Goal: Information Seeking & Learning: Learn about a topic

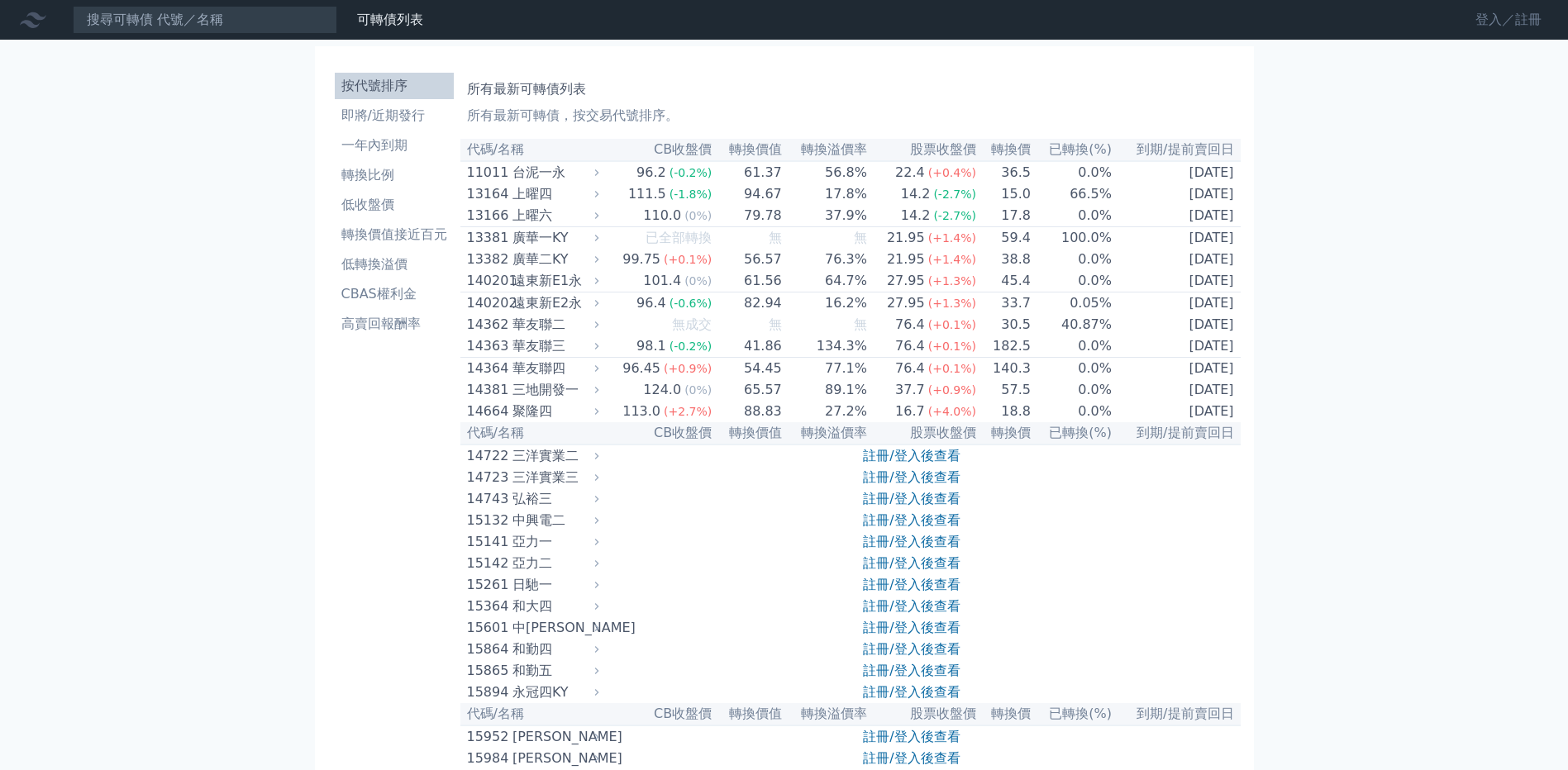
click at [1534, 21] on link "登入／註冊" at bounding box center [1509, 19] width 92 height 27
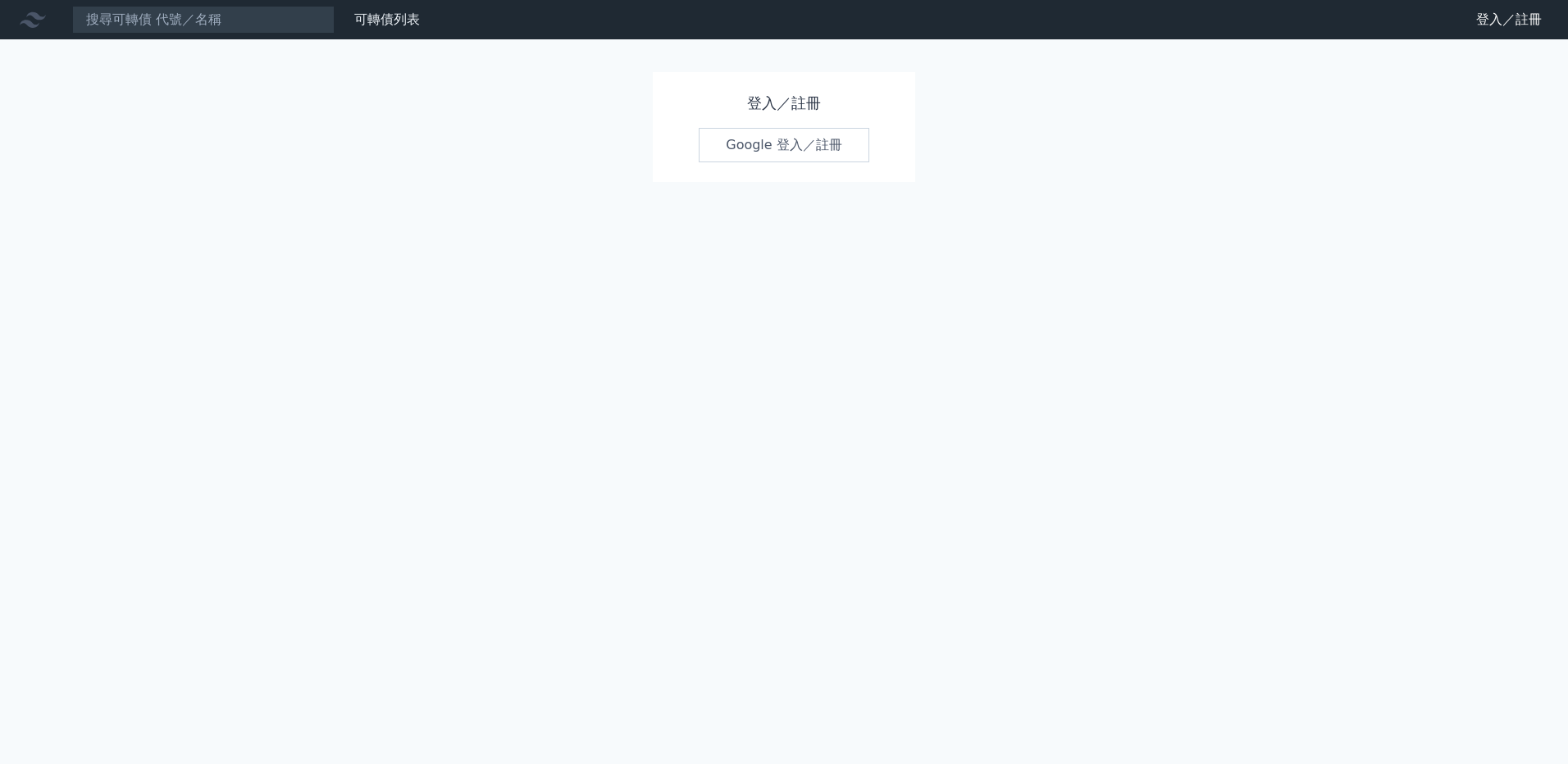
click at [847, 155] on link "Google 登入／註冊" at bounding box center [784, 145] width 171 height 35
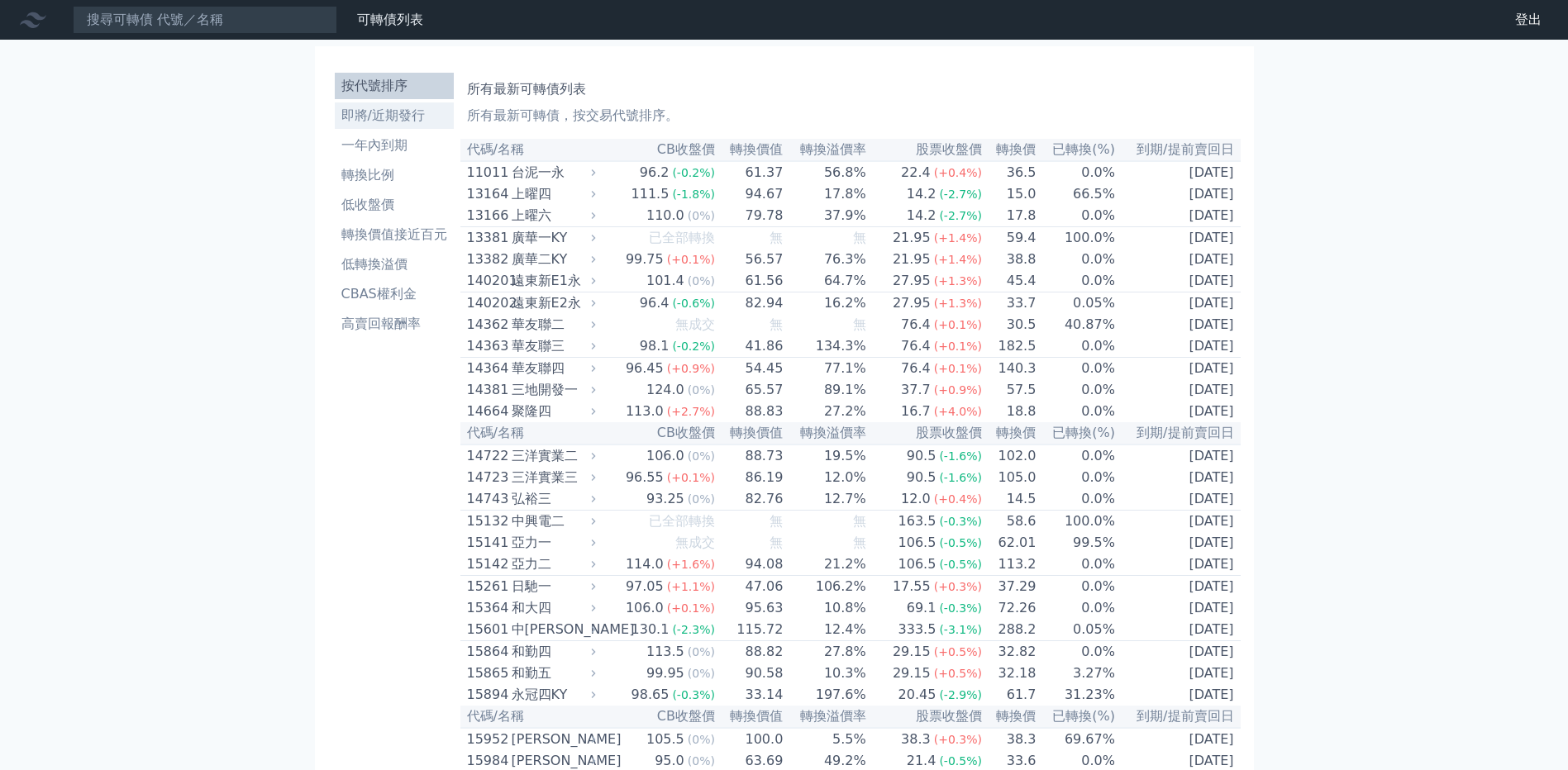
click at [388, 106] on li "即將/近期發行" at bounding box center [394, 115] width 119 height 19
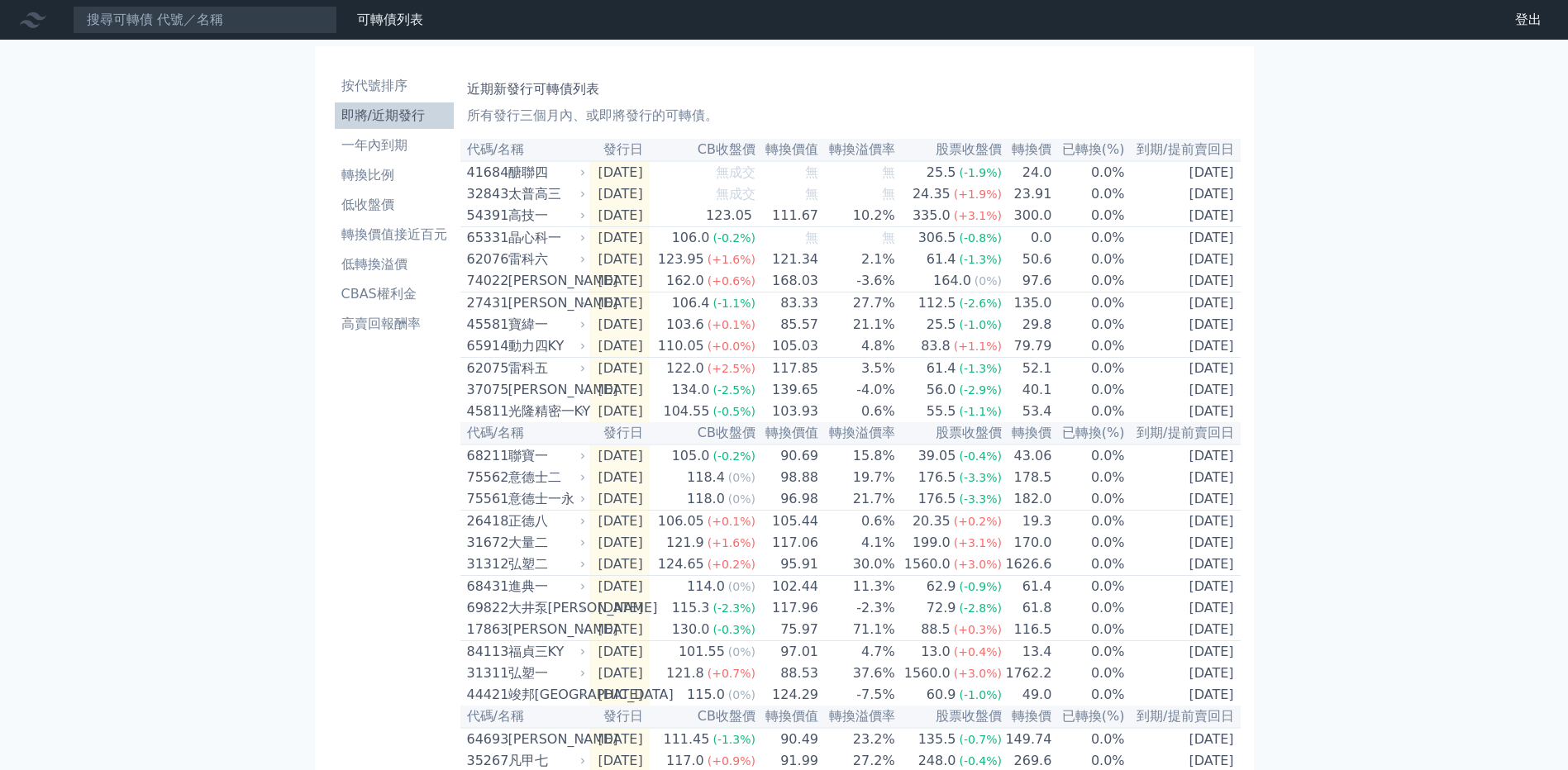
click at [374, 112] on li "即將/近期發行" at bounding box center [394, 115] width 119 height 19
click at [399, 141] on li "一年內到期" at bounding box center [394, 145] width 119 height 19
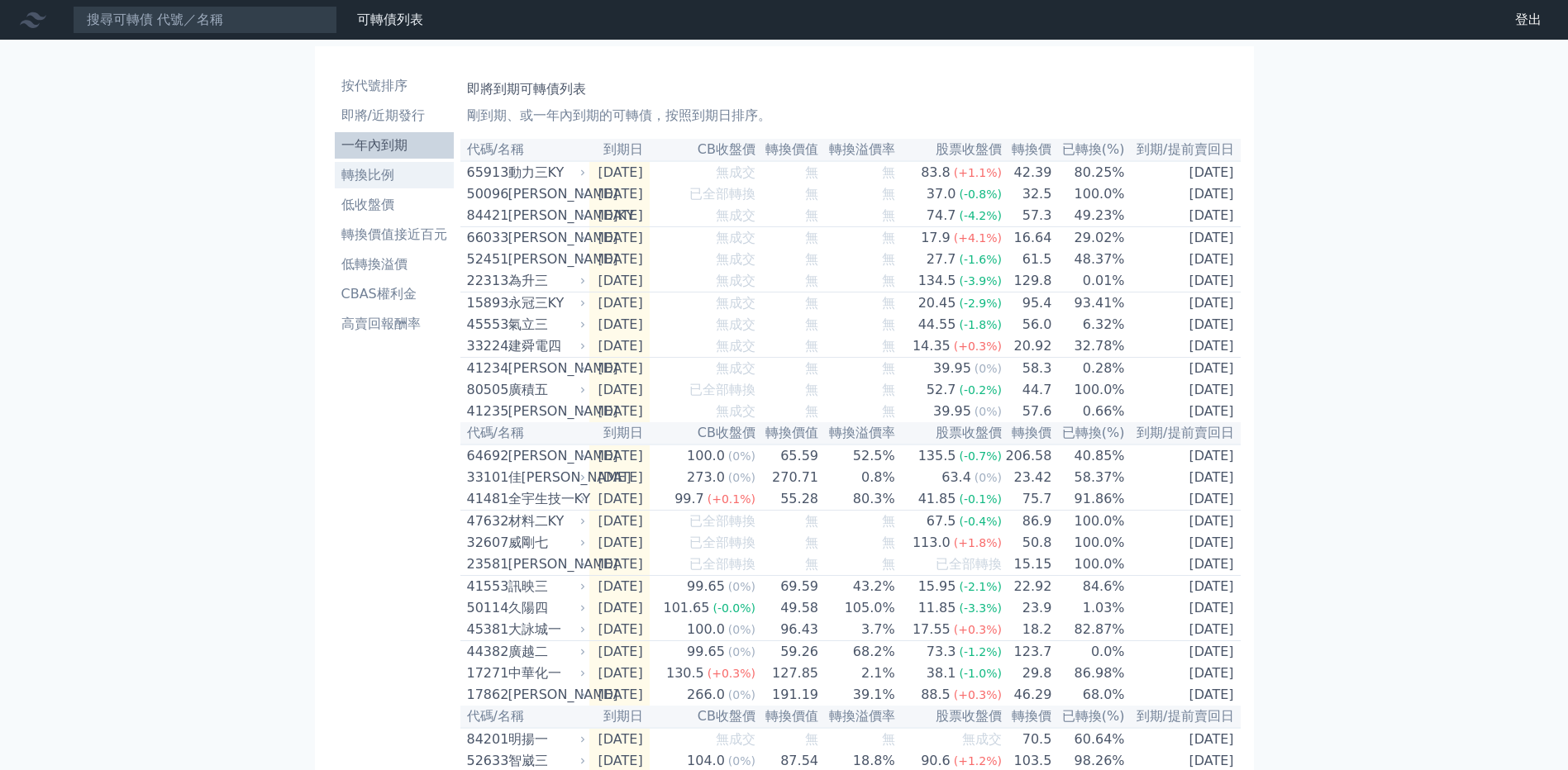
click at [403, 186] on link "轉換比例" at bounding box center [394, 175] width 119 height 27
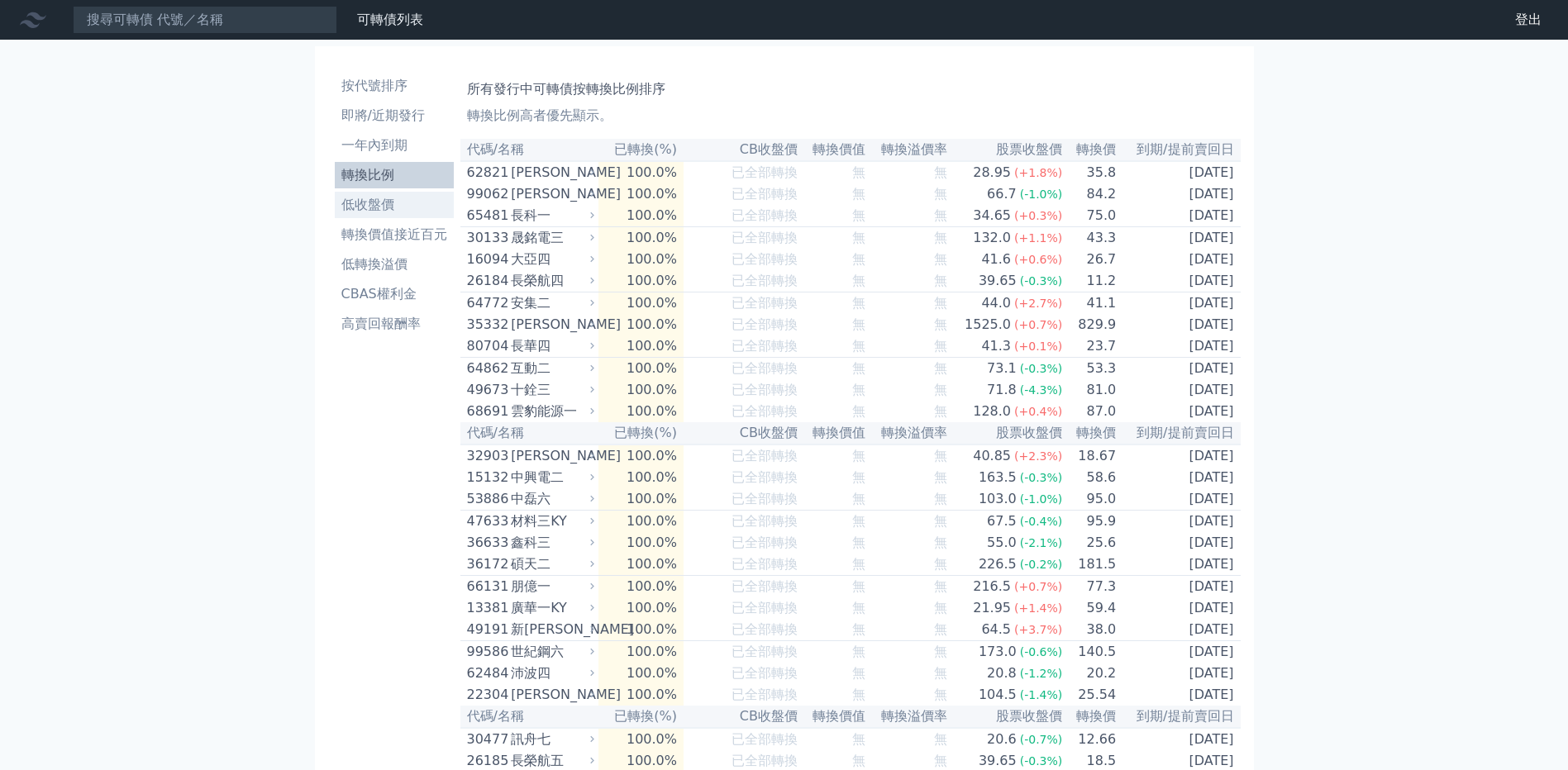
click at [380, 209] on li "低收盤價" at bounding box center [394, 204] width 119 height 19
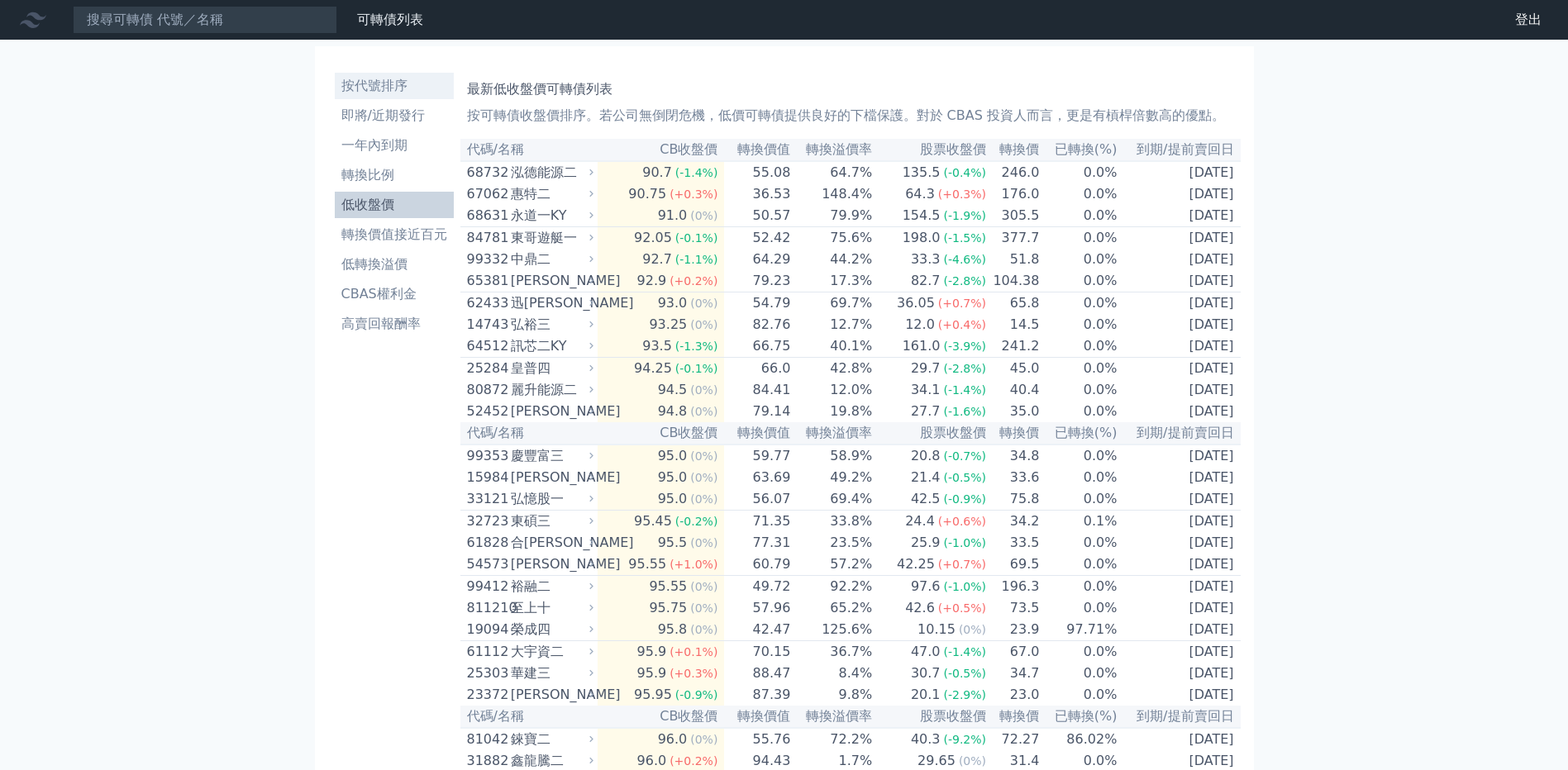
click at [403, 92] on li "按代號排序" at bounding box center [394, 85] width 119 height 19
